Goal: Contribute content

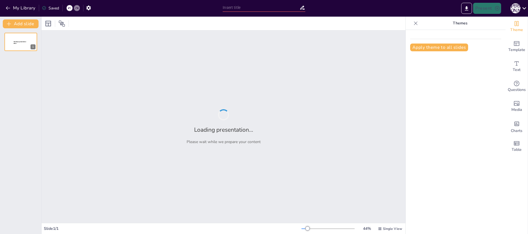
type input "Как массаж лица влияет на омоложение"
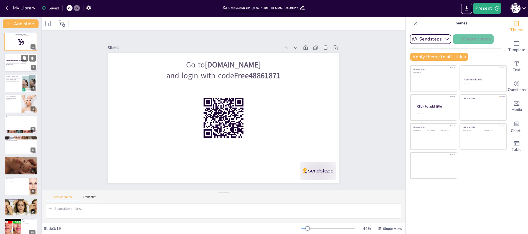
click at [28, 62] on p "В этой презентации мы рассмотрим, как массаж лица способствует омоложению кожи,…" at bounding box center [21, 63] width 30 height 2
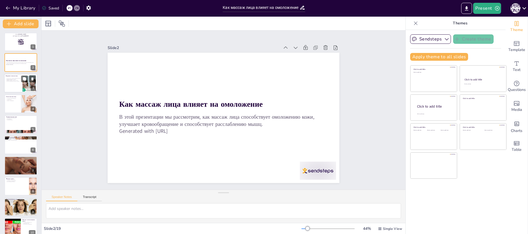
click at [25, 91] on div at bounding box center [29, 83] width 17 height 17
checkbox input "true"
type textarea "Loremi dolo sitametconsec adipi elitseddoei temporin utlabor etd magn. Al enima…"
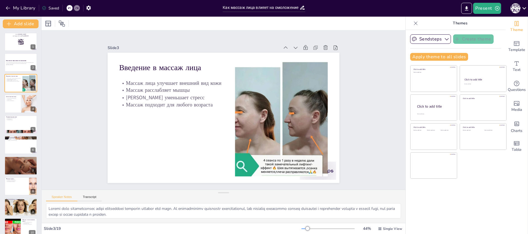
click at [27, 72] on div "Go to [DOMAIN_NAME] and login with code Free48861871 1 Как массаж лица влияет н…" at bounding box center [20, 227] width 41 height 389
click at [17, 62] on div "В этой презентации мы рассмотрим, как массаж лица способствует омоложению кожи,…" at bounding box center [21, 64] width 30 height 4
checkbox input "true"
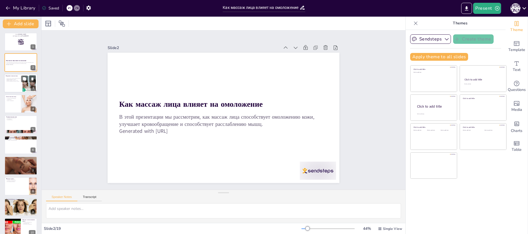
click at [16, 78] on p "Массаж лица улучшает внешний вид кожи" at bounding box center [13, 78] width 15 height 1
checkbox input "true"
type textarea "Loremi dolo sitametconsec adipi elitseddoei temporin utlabor etd magn. Al enima…"
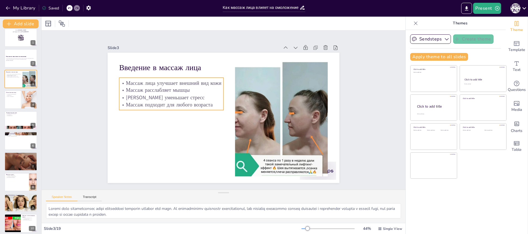
scroll to position [6, 0]
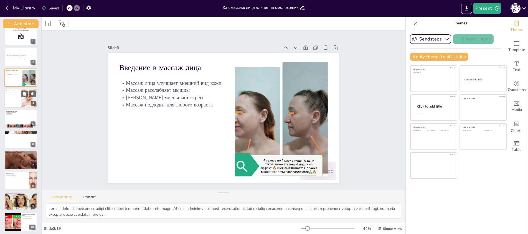
click at [14, 96] on div at bounding box center [20, 98] width 33 height 19
checkbox input "true"
type textarea "Улучшение кровообращения — это одна из основных преимуществ массажа лица. Хорош…"
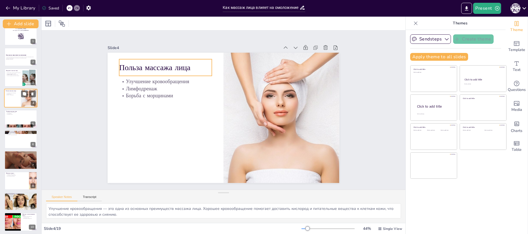
scroll to position [0, 0]
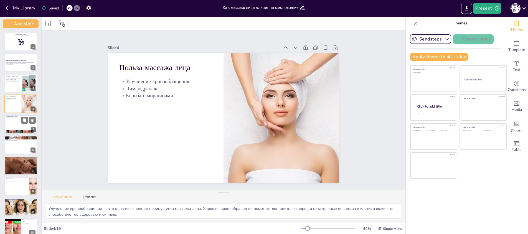
click at [15, 123] on div at bounding box center [20, 124] width 33 height 19
checkbox input "true"
type textarea "Loremi dolorsita consec adipisc elit seddoeius tempori utlabore etdolorema aliq…"
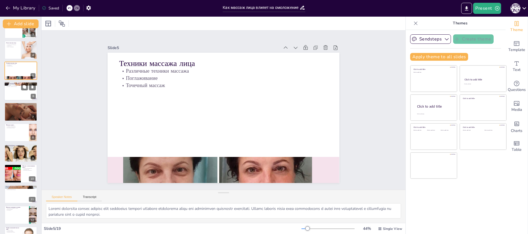
scroll to position [58, 0]
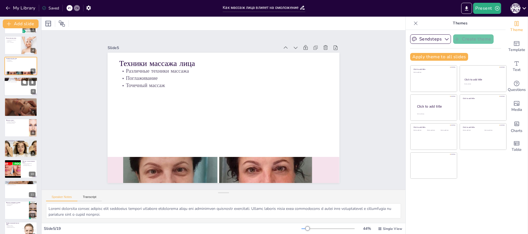
click at [20, 89] on div at bounding box center [20, 86] width 33 height 19
checkbox input "true"
type textarea "Рекомендуемая частота проведения массажа лица составляет 1-2 раза в неделю. Это…"
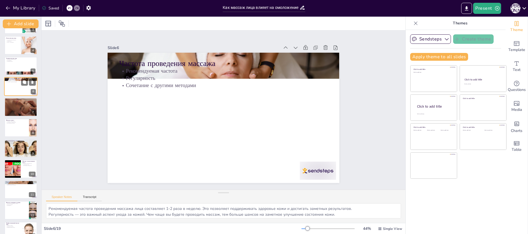
scroll to position [14, 0]
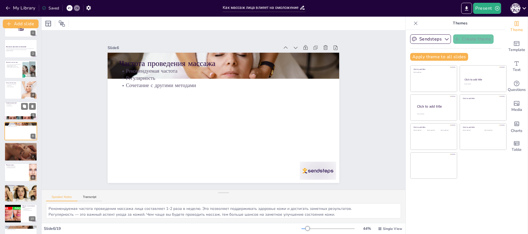
click at [18, 103] on p "Различные техники массажа" at bounding box center [21, 103] width 30 height 1
checkbox input "true"
type textarea "Loremi dolorsita consec adipisc elit seddoeius tempori utlabore etdolorema aliq…"
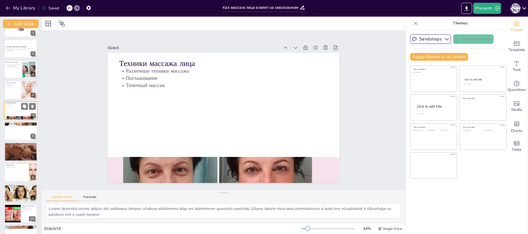
scroll to position [0, 0]
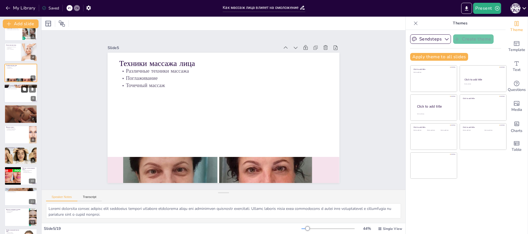
checkbox input "true"
click at [22, 92] on button at bounding box center [24, 89] width 7 height 7
type textarea "Рекомендуемая частота проведения массажа лица составляет 1-2 раза в неделю. Это…"
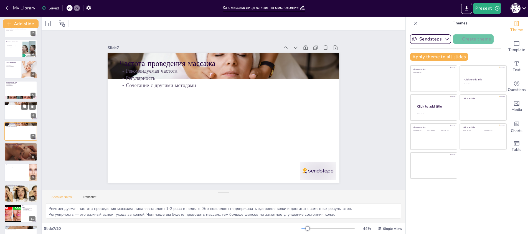
scroll to position [37, 0]
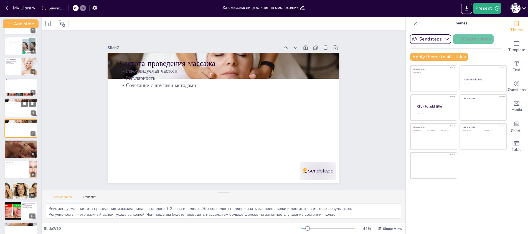
click at [15, 105] on div at bounding box center [20, 107] width 33 height 19
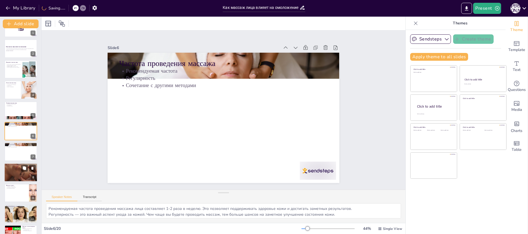
checkbox input "true"
click at [18, 170] on div at bounding box center [21, 172] width 34 height 19
type textarea "Замедление возрастных изменений кожи — это одно из основных преимуществ массажа…"
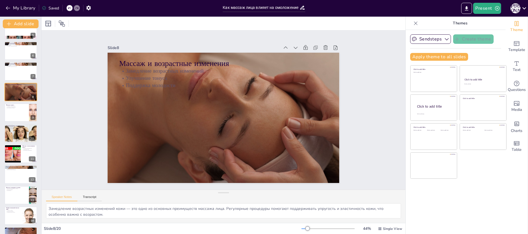
scroll to position [94, 0]
checkbox input "true"
click at [16, 108] on div at bounding box center [20, 112] width 33 height 19
type textarea "Снижение уровня стресса — это одна из ключевых функций массажа лица. [PERSON_NA…"
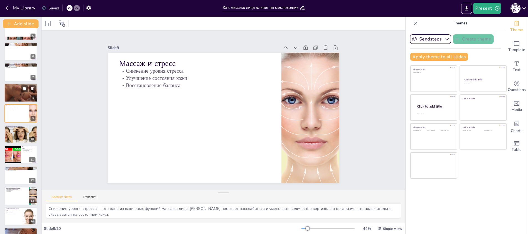
scroll to position [94, 0]
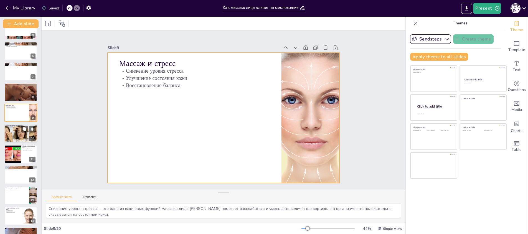
checkbox input "true"
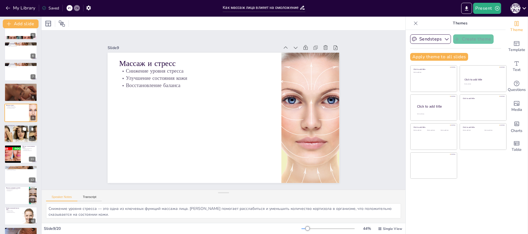
click at [12, 136] on div at bounding box center [20, 133] width 47 height 19
type textarea "Кожные заболевания могут стать серьезным противопоказанием для массажа лица. Ва…"
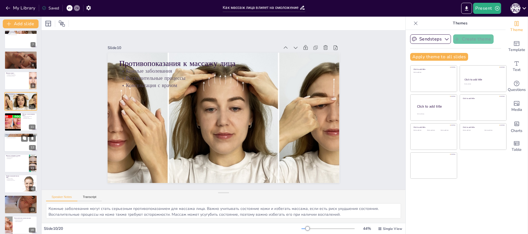
scroll to position [140, 0]
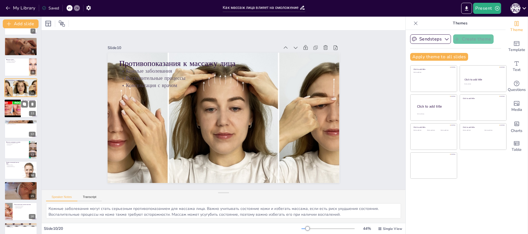
checkbox input "true"
click at [9, 102] on div at bounding box center [12, 108] width 25 height 19
type textarea "Использование масел может значительно повысить эффективность массажа. Они помог…"
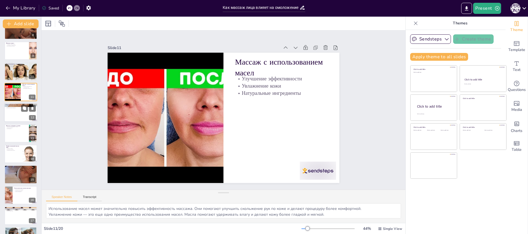
checkbox input "true"
click at [10, 109] on div at bounding box center [20, 112] width 33 height 19
type textarea "Заметное улучшение состояния кожи — это один из основных результатов массажа ли…"
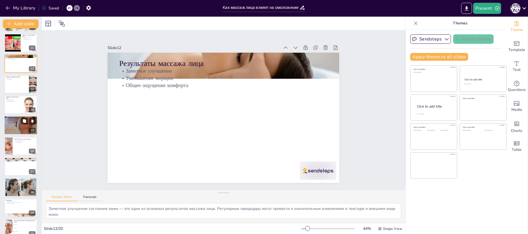
checkbox input "true"
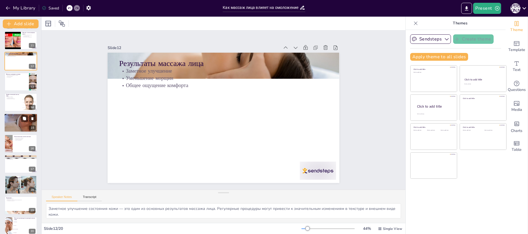
click at [12, 121] on div at bounding box center [20, 123] width 33 height 50
type textarea "Улучшение усвоения питательных веществ — это важный аспект массажа лица. Он пом…"
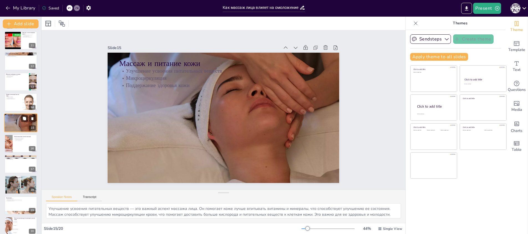
scroll to position [199, 0]
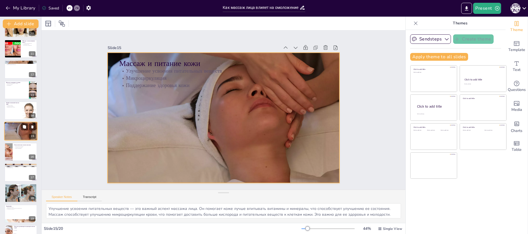
click at [14, 139] on div at bounding box center [20, 131] width 33 height 50
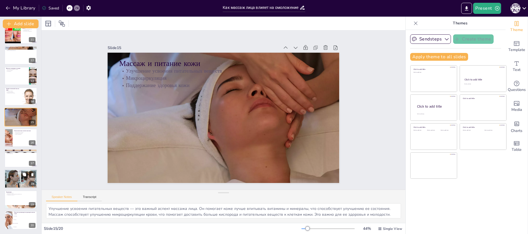
checkbox input "true"
click at [12, 175] on div at bounding box center [20, 178] width 33 height 33
type textarea "Соблюдение режима ухода за кожей — это ключ к поддержанию результатов массажа. …"
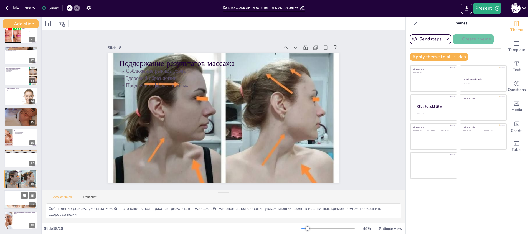
checkbox input "true"
click at [15, 196] on div at bounding box center [20, 199] width 33 height 19
type textarea "Массаж лица — это действительно эффективный метод, который стоит включить в сво…"
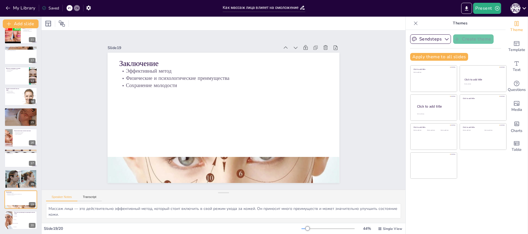
checkbox input "true"
click at [17, 210] on div "Go to [DOMAIN_NAME] and login with code Free48861871 1 Как массаж лица влияет н…" at bounding box center [20, 24] width 41 height 410
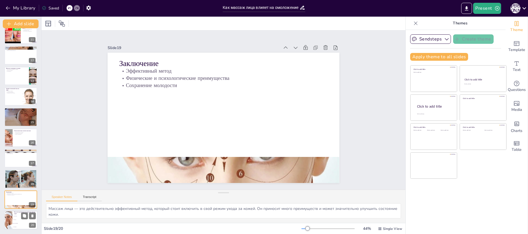
checkbox input "true"
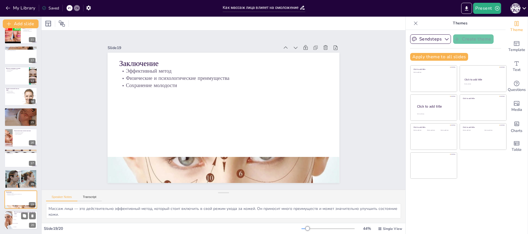
checkbox input "true"
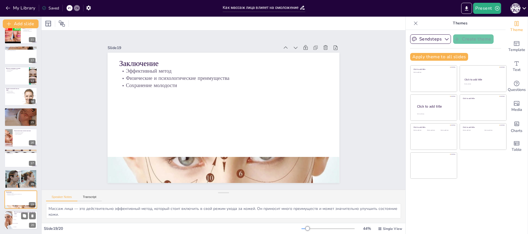
click at [15, 220] on li "1 раз в год" at bounding box center [24, 220] width 25 height 4
type textarea "Правильный ответ — 1-2 раза в неделю, как упоминалось в слайде "Частота проведе…"
checkbox input "true"
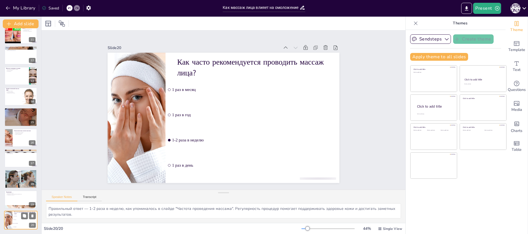
checkbox input "true"
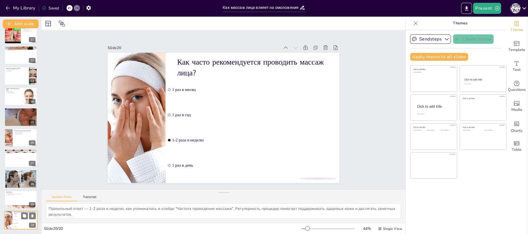
checkbox input "true"
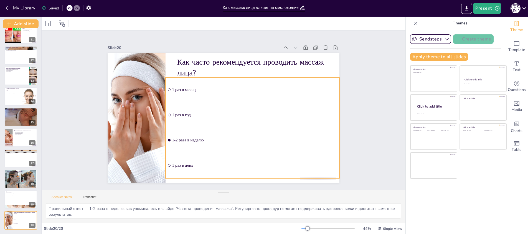
checkbox input "true"
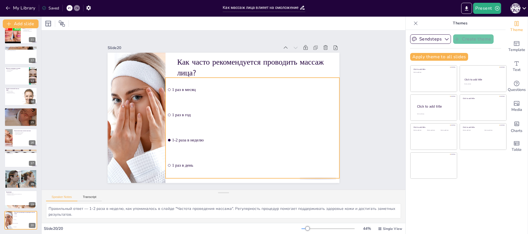
checkbox input "true"
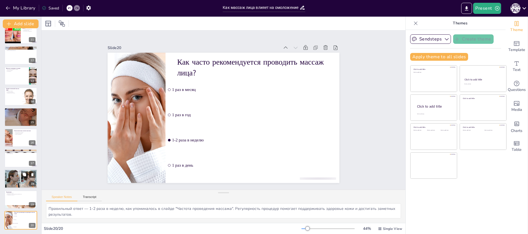
checkbox input "true"
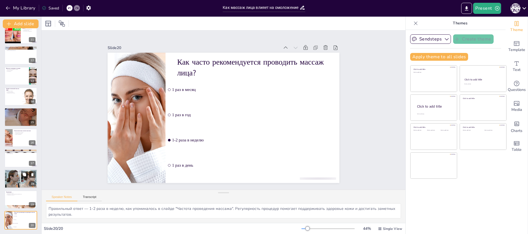
checkbox input "true"
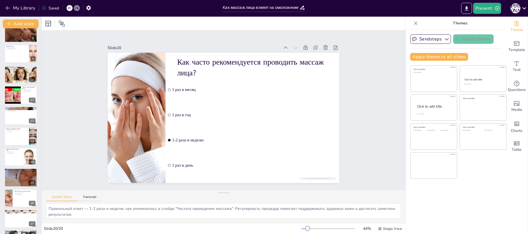
checkbox input "true"
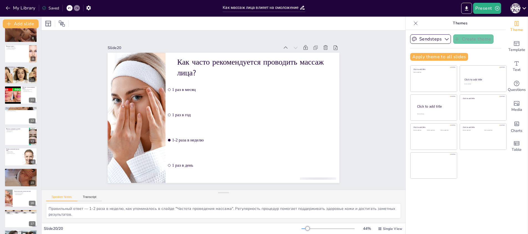
checkbox input "true"
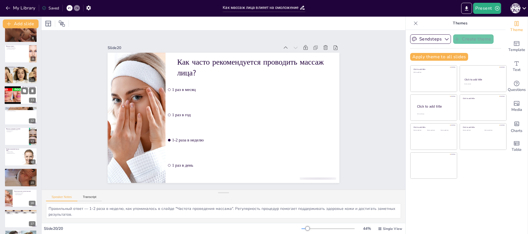
scroll to position [59, 0]
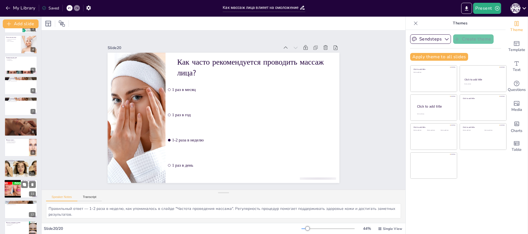
checkbox input "true"
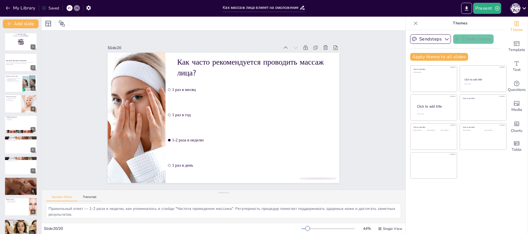
checkbox input "true"
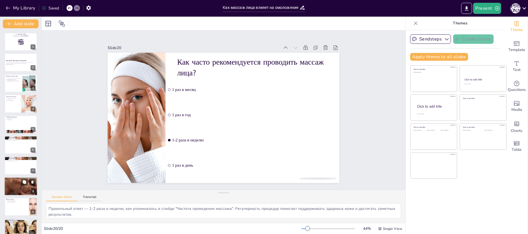
checkbox input "true"
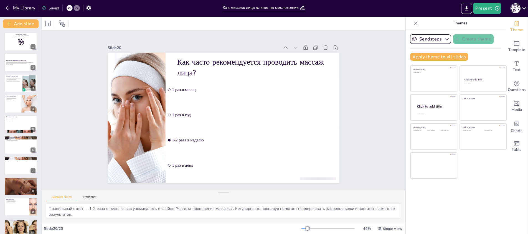
checkbox input "true"
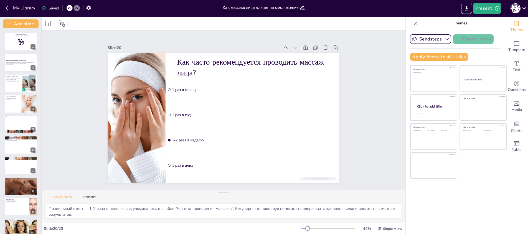
checkbox input "true"
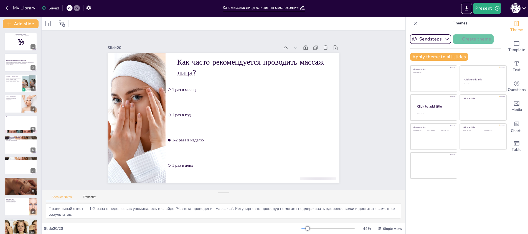
checkbox input "true"
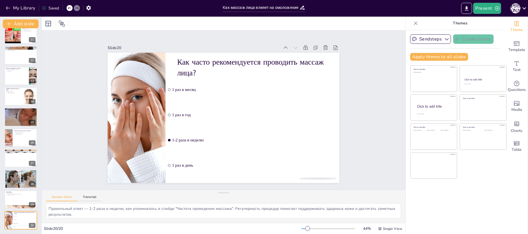
checkbox input "true"
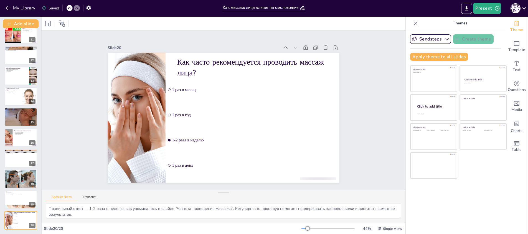
checkbox input "true"
